Goal: Task Accomplishment & Management: Use online tool/utility

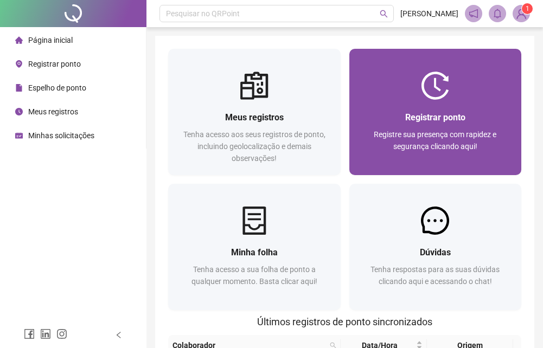
click at [474, 99] on div at bounding box center [436, 86] width 173 height 28
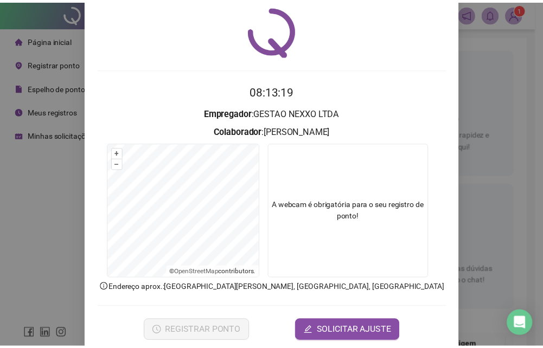
scroll to position [52, 0]
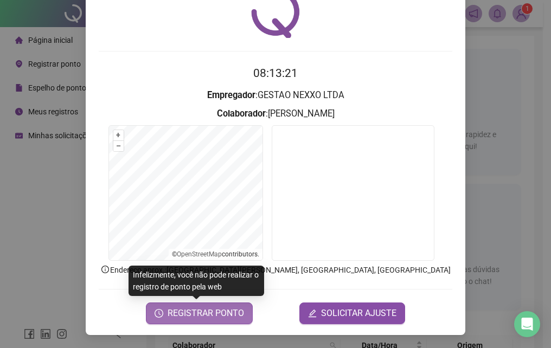
click at [203, 314] on span "REGISTRAR PONTO" at bounding box center [206, 313] width 77 height 13
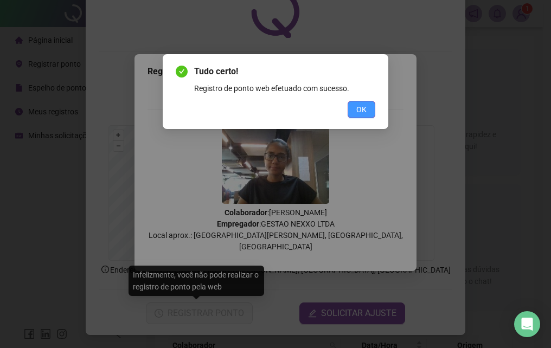
click at [348, 115] on button "OK" at bounding box center [362, 109] width 28 height 17
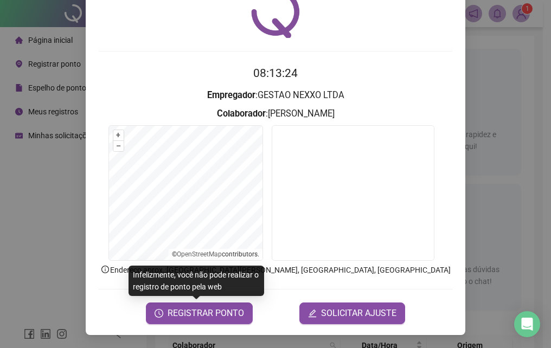
click at [474, 111] on div "Registro de ponto web 08:13:24 Empregador : GESTAO NEXXO LTDA Colaborador : [PE…" at bounding box center [275, 174] width 551 height 348
